Goal: Task Accomplishment & Management: Manage account settings

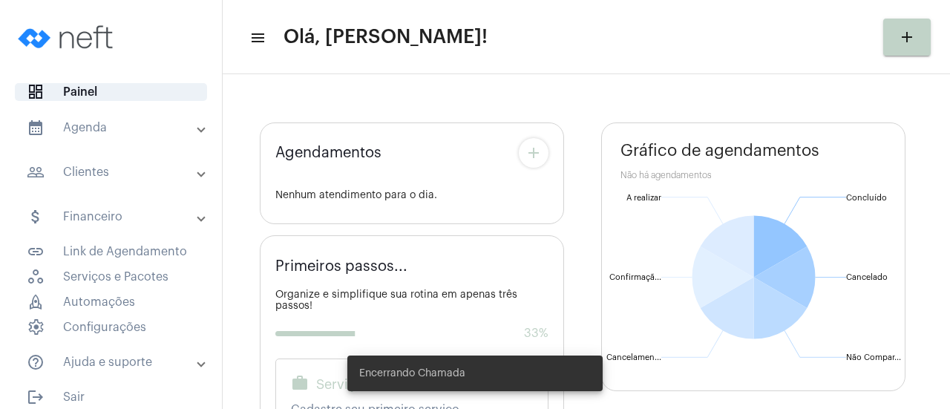
click at [198, 128] on span at bounding box center [201, 128] width 6 height 13
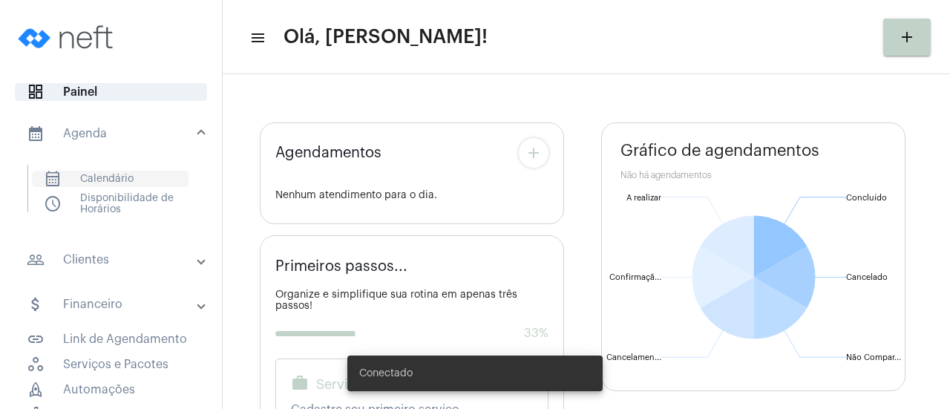
click at [117, 176] on span "calendar_month_outlined Calendário" at bounding box center [110, 179] width 157 height 16
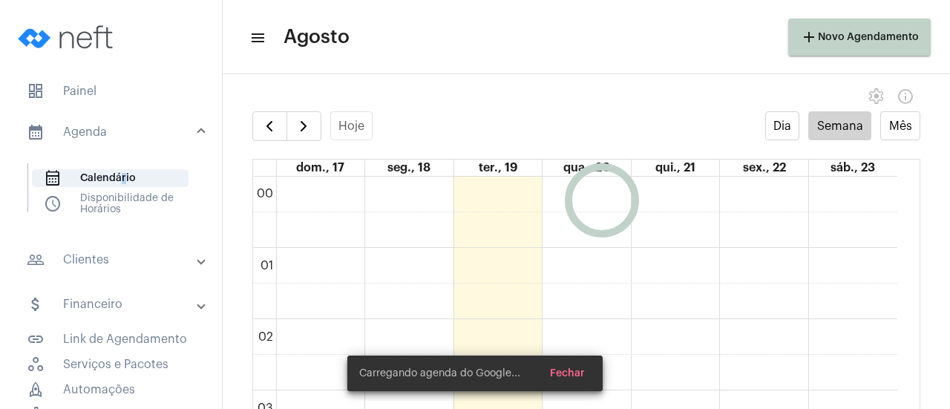
scroll to position [429, 0]
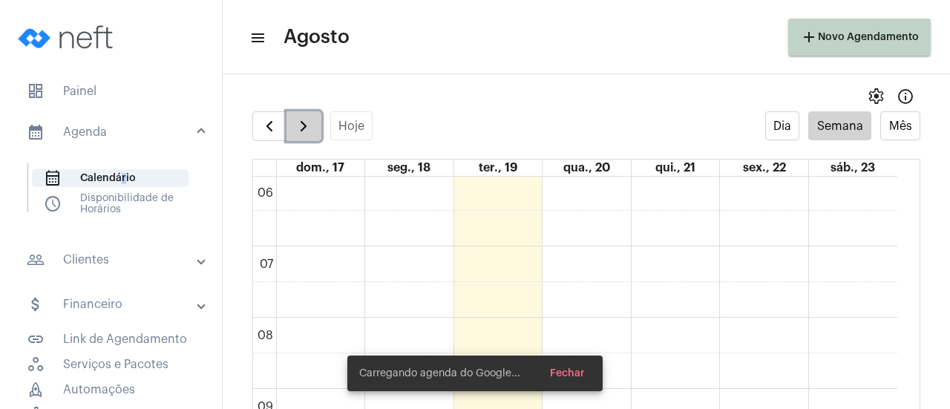
click at [309, 134] on span "button" at bounding box center [304, 126] width 18 height 18
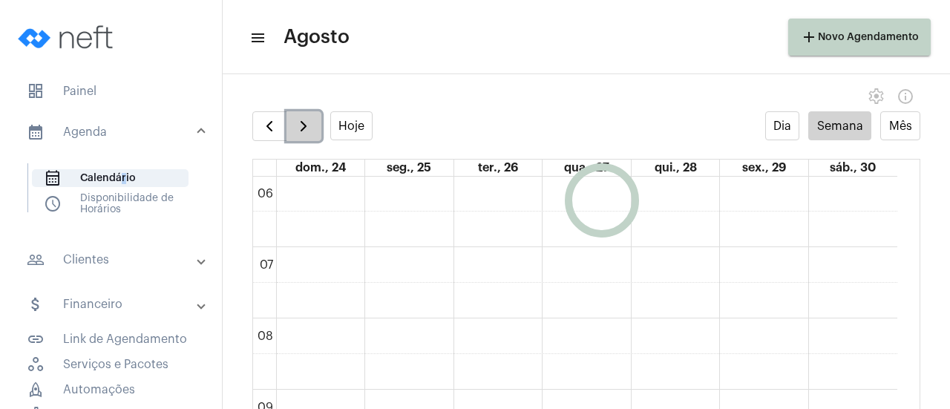
click at [309, 134] on span "button" at bounding box center [304, 126] width 18 height 18
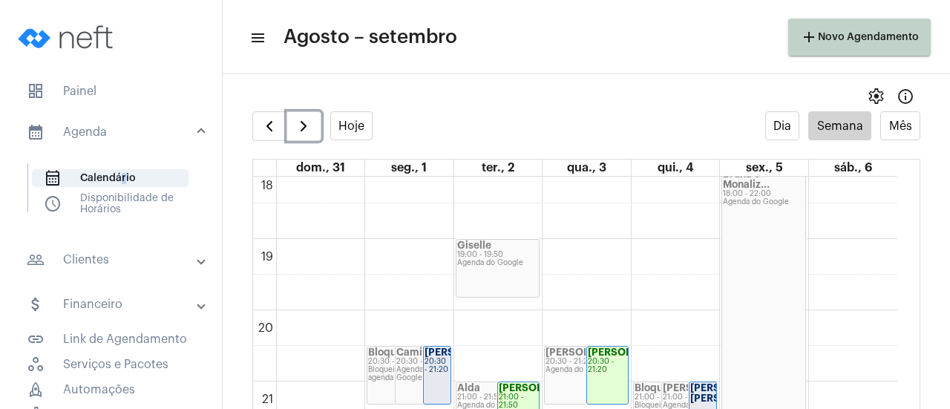
scroll to position [1447, 0]
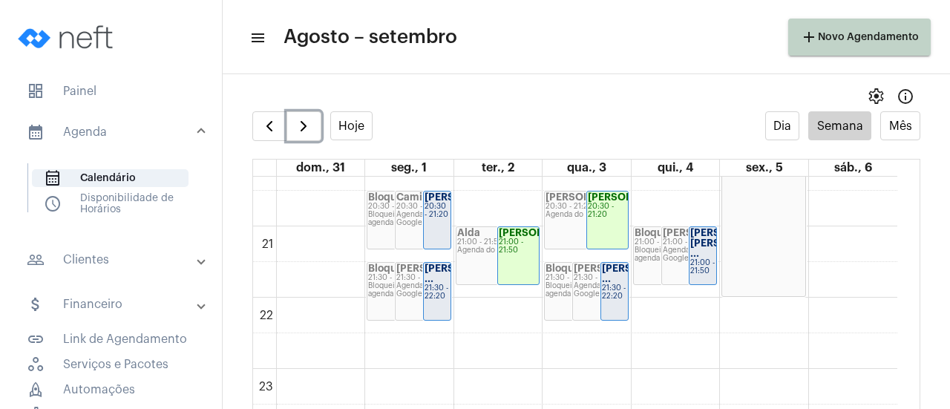
click at [518, 252] on div "21:00 - 21:50" at bounding box center [518, 246] width 39 height 16
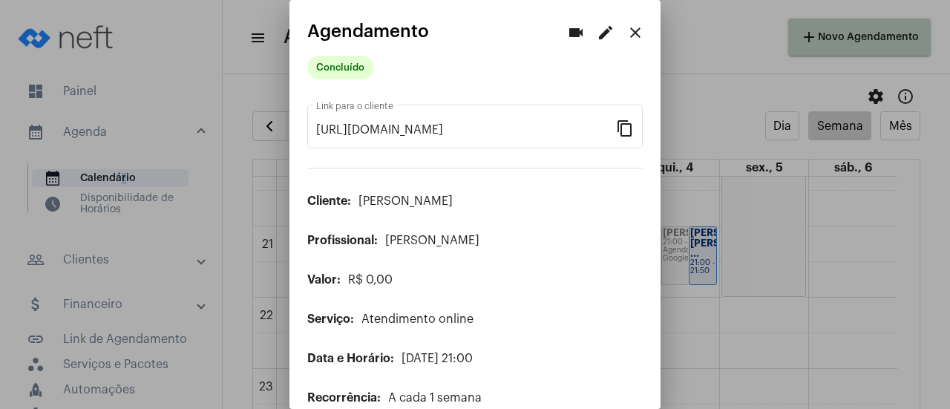
click at [597, 36] on mat-icon "edit" at bounding box center [606, 33] width 18 height 18
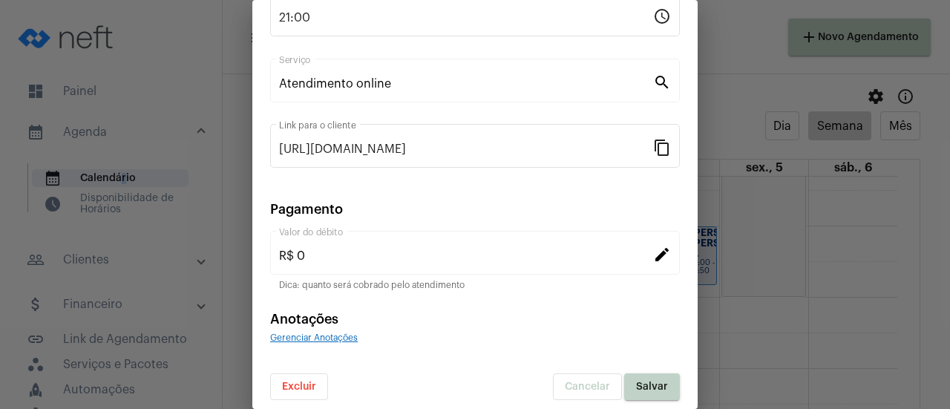
scroll to position [232, 0]
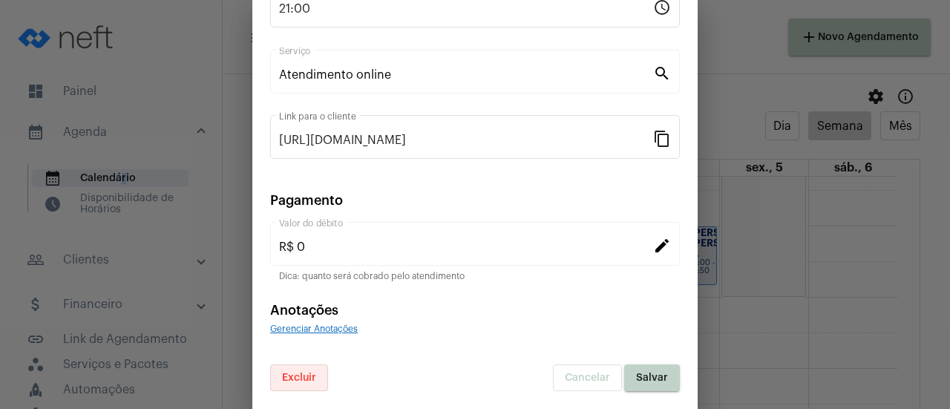
click at [316, 379] on button "Excluir" at bounding box center [299, 378] width 58 height 27
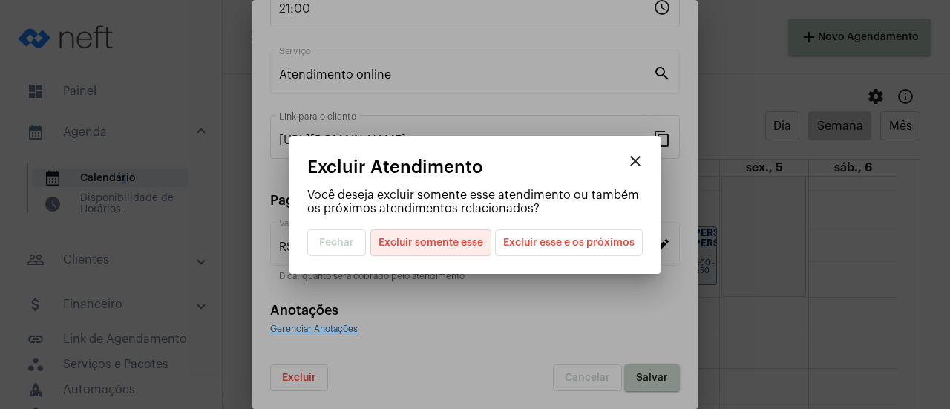
click at [459, 247] on span "Excluir somente esse" at bounding box center [431, 242] width 105 height 25
